Goal: Find specific page/section: Find specific page/section

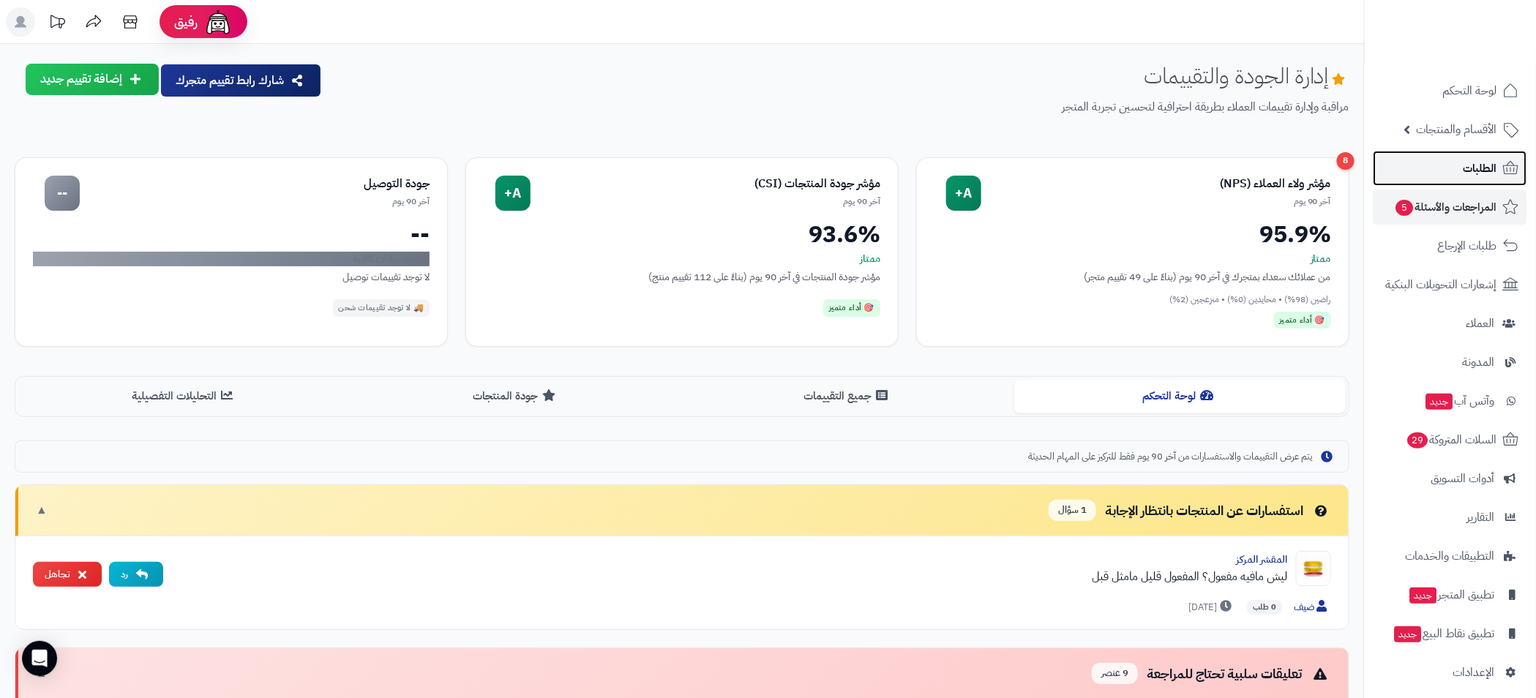
click at [1472, 162] on span "الطلبات" at bounding box center [1481, 168] width 34 height 20
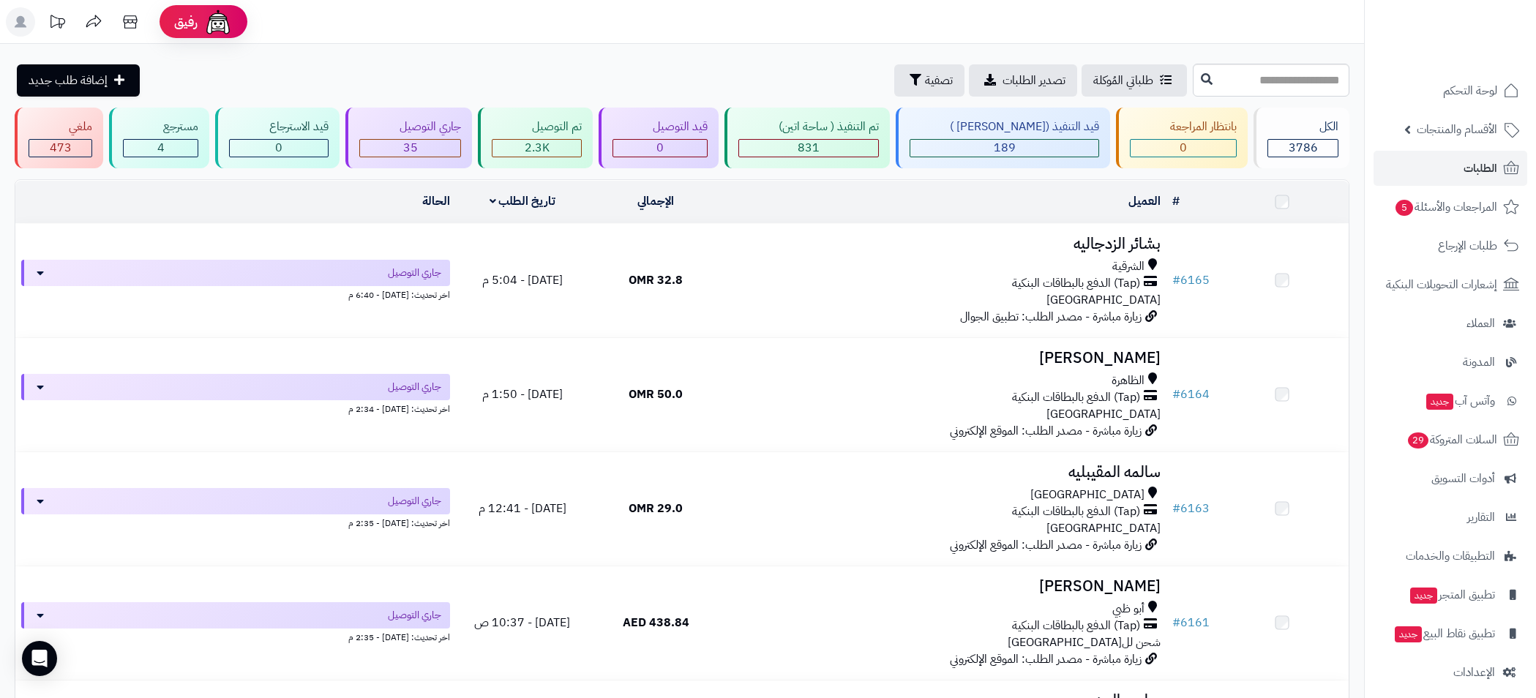
click at [1427, 130] on span "الأقسام والمنتجات" at bounding box center [1457, 129] width 81 height 20
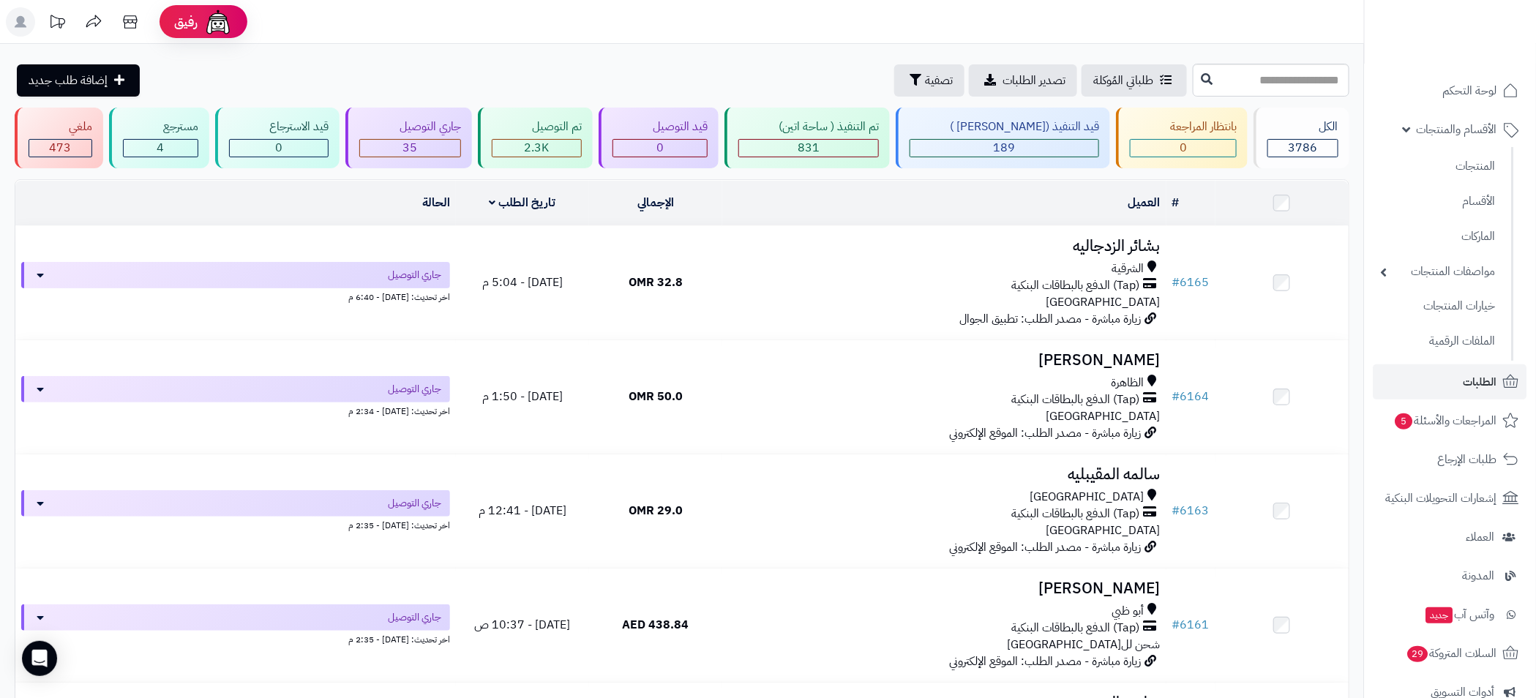
click at [1427, 130] on span "الأقسام والمنتجات" at bounding box center [1457, 129] width 81 height 20
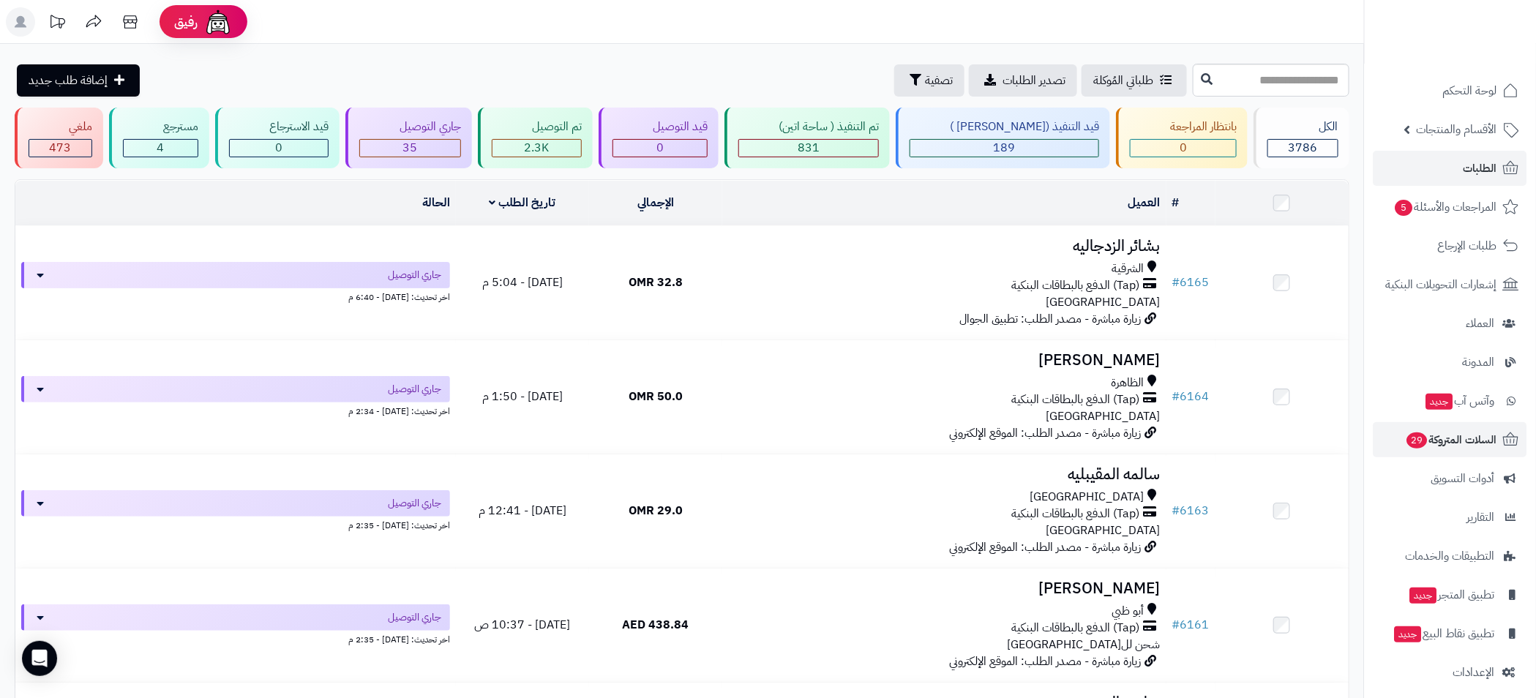
scroll to position [10, 0]
